Goal: Information Seeking & Learning: Check status

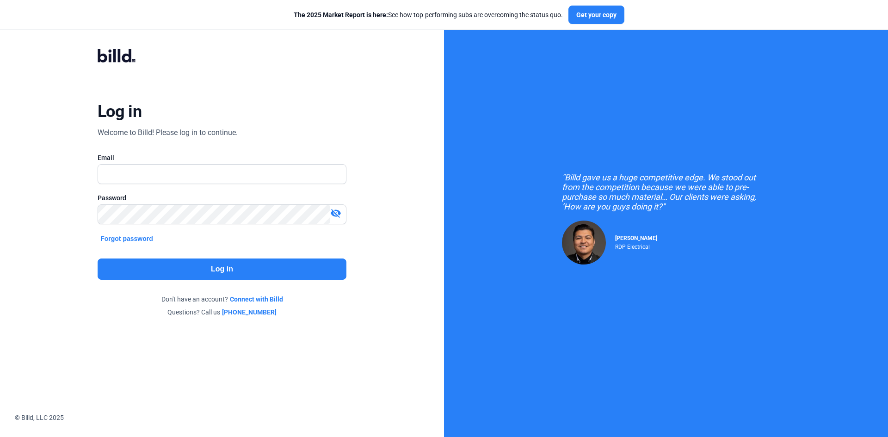
click at [206, 176] on input "text" at bounding box center [222, 174] width 248 height 19
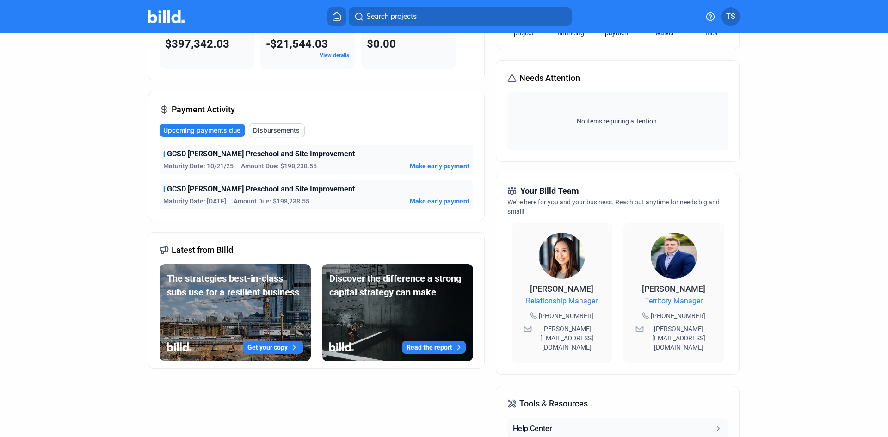
scroll to position [92, 0]
drag, startPoint x: 579, startPoint y: 317, endPoint x: 529, endPoint y: 312, distance: 51.1
click at [529, 312] on div "[PERSON_NAME] Relationship Manager [PHONE_NUMBER] [EMAIL_ADDRESS][DOMAIN_NAME]" at bounding box center [562, 318] width 82 height 71
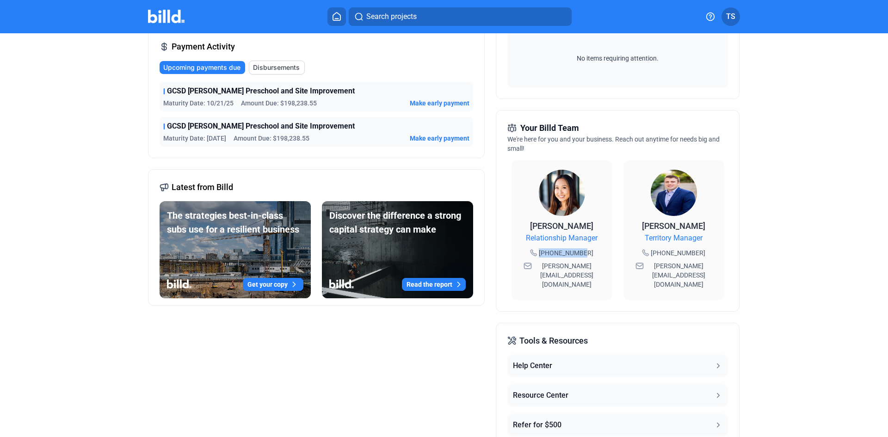
scroll to position [0, 0]
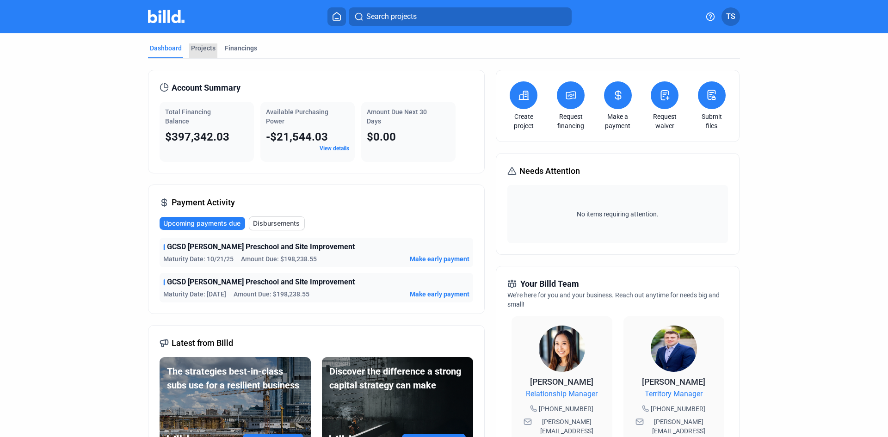
click at [209, 51] on div "Projects" at bounding box center [203, 47] width 25 height 9
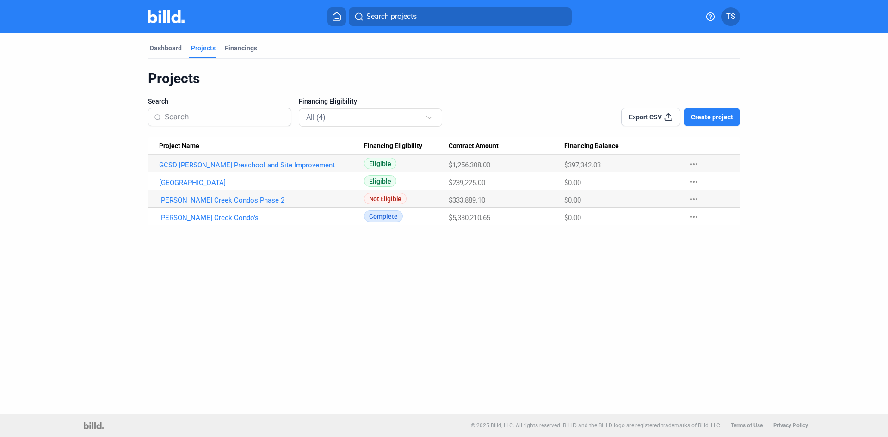
click at [160, 50] on div "Dashboard" at bounding box center [166, 47] width 32 height 9
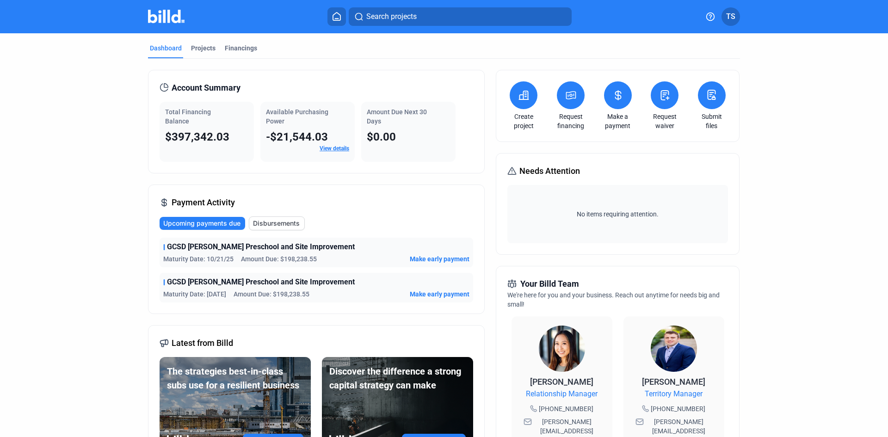
click at [332, 148] on link "View details" at bounding box center [335, 148] width 30 height 6
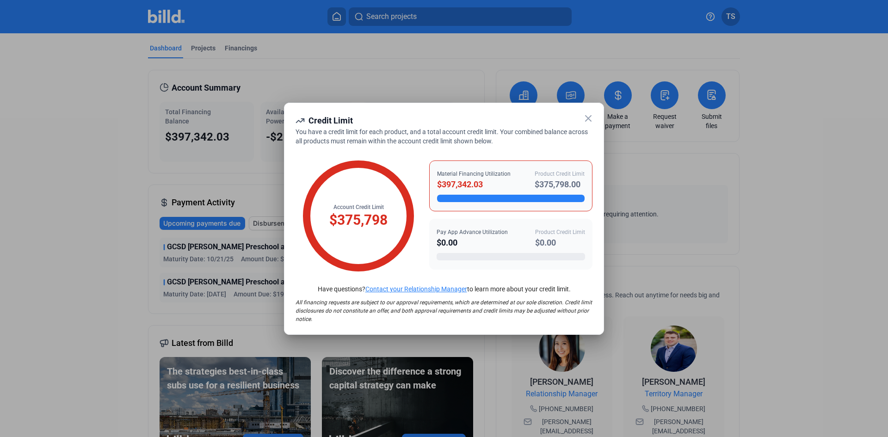
click at [588, 118] on icon at bounding box center [588, 119] width 6 height 6
